Goal: Task Accomplishment & Management: Manage account settings

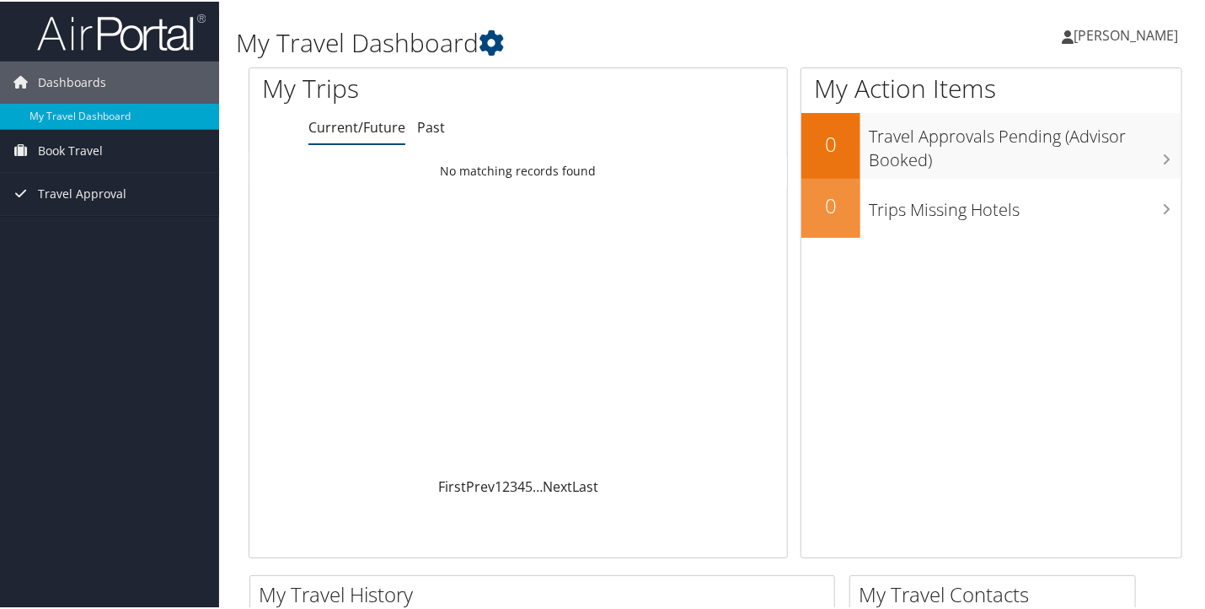
click at [1117, 35] on span "[PERSON_NAME]" at bounding box center [1126, 33] width 105 height 19
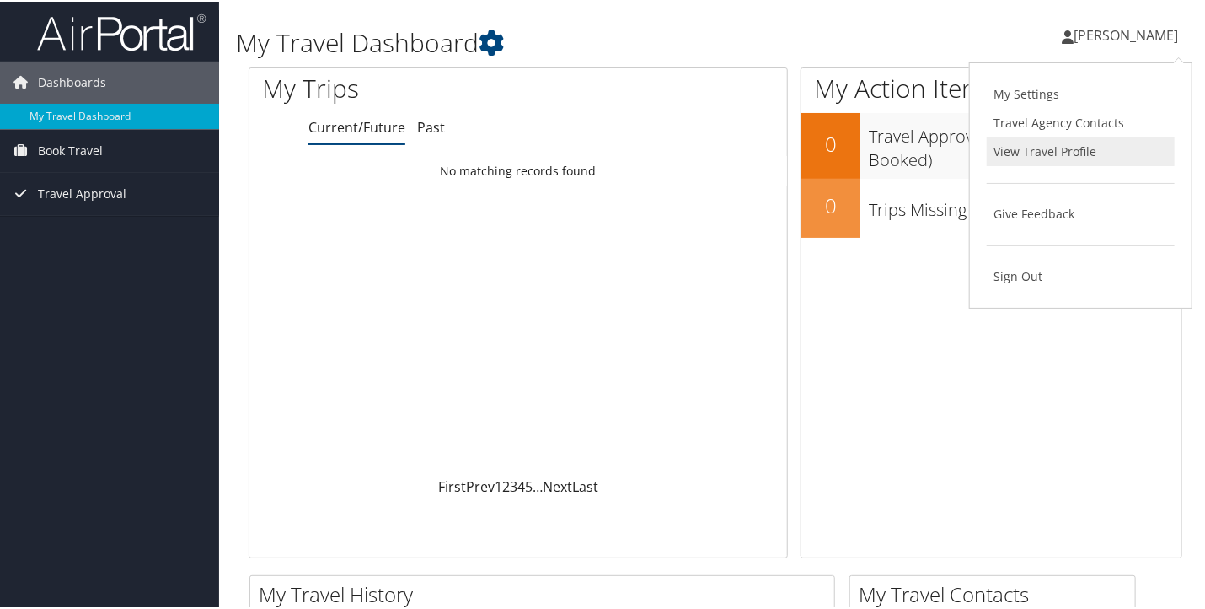
click at [1037, 147] on link "View Travel Profile" at bounding box center [1081, 150] width 188 height 29
